Goal: Task Accomplishment & Management: Manage account settings

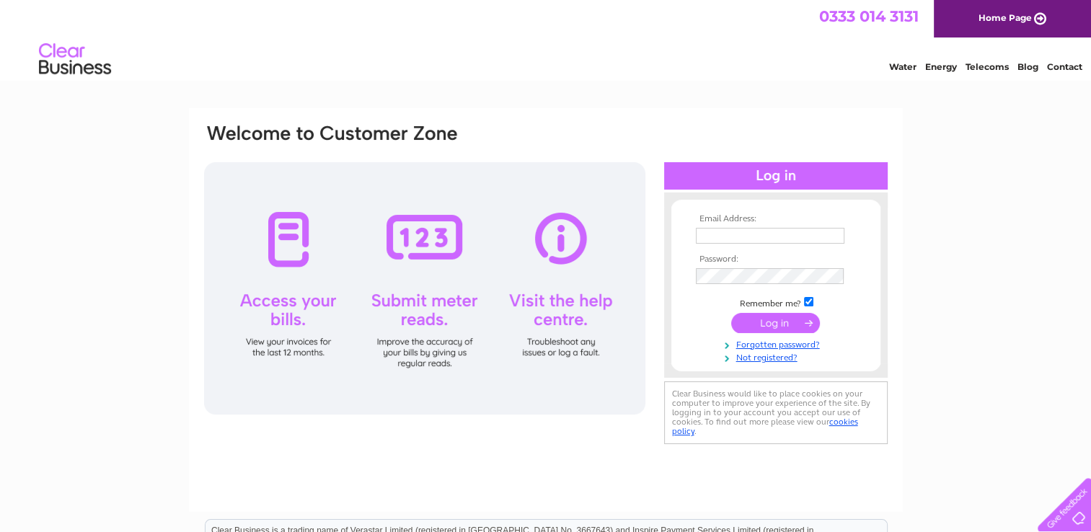
click at [787, 230] on input "text" at bounding box center [770, 236] width 149 height 16
type input "accounts@morvern.org"
click at [779, 322] on input "submit" at bounding box center [775, 324] width 89 height 20
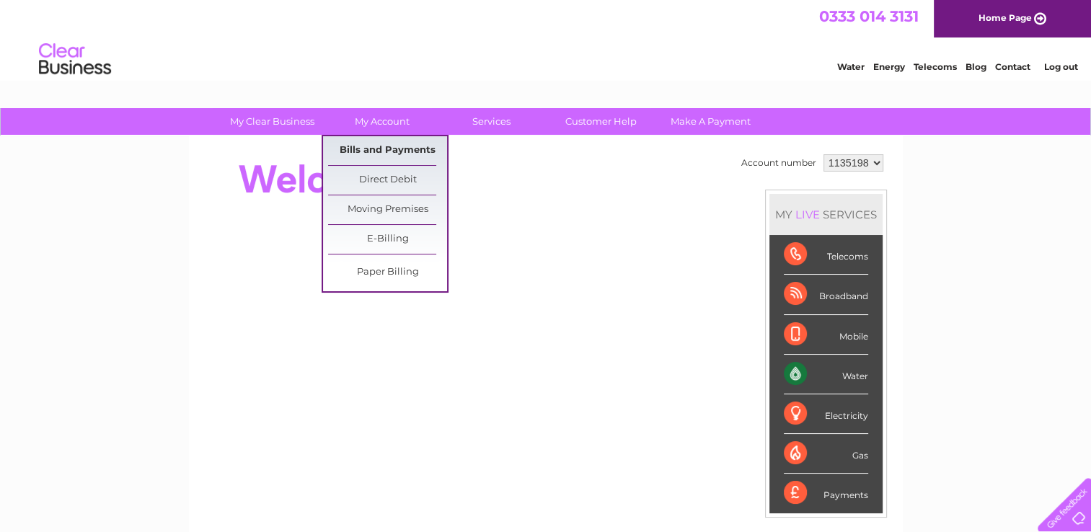
click at [390, 154] on link "Bills and Payments" at bounding box center [387, 150] width 119 height 29
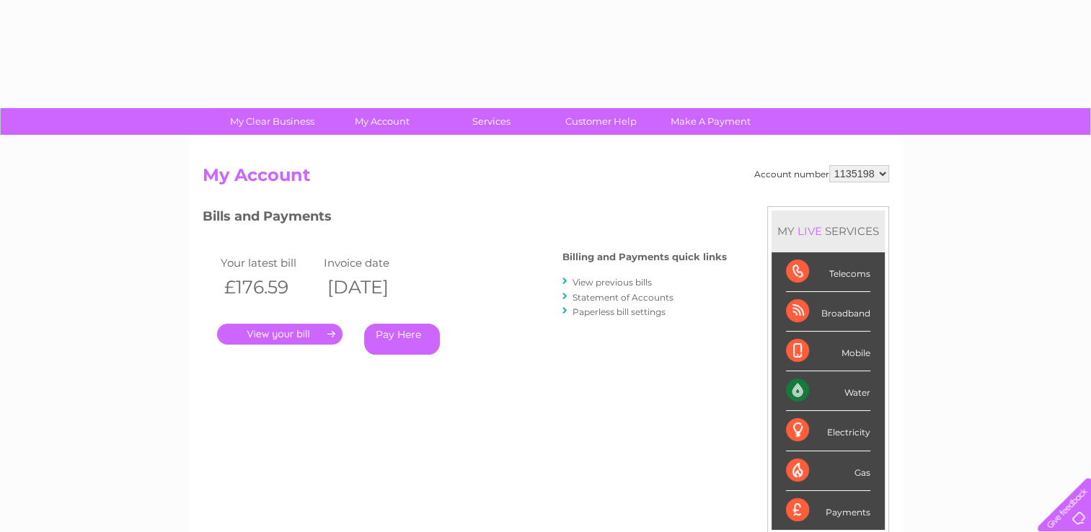
click at [283, 329] on link "." at bounding box center [279, 334] width 125 height 21
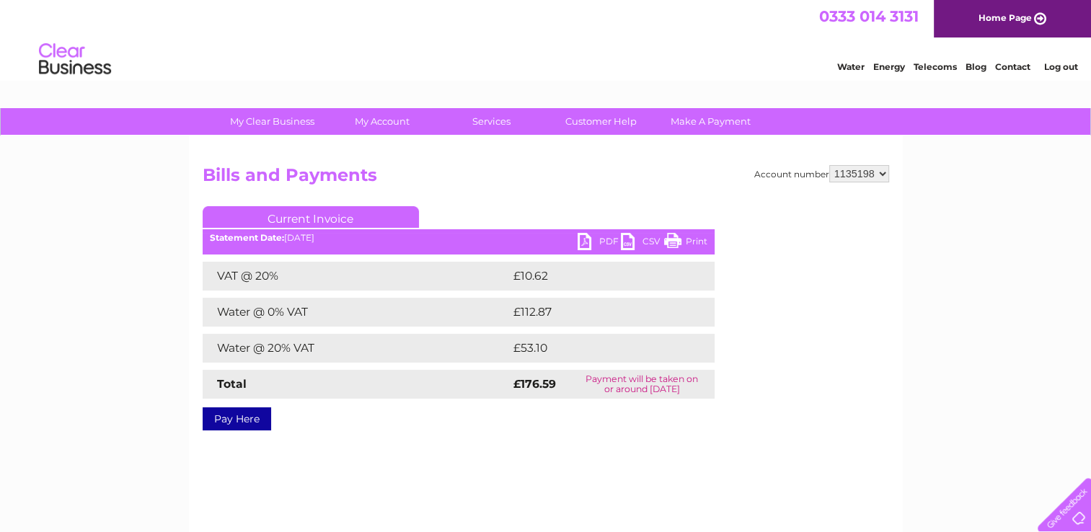
click at [583, 244] on link "PDF" at bounding box center [598, 243] width 43 height 21
click at [584, 242] on link "PDF" at bounding box center [598, 243] width 43 height 21
